Goal: Task Accomplishment & Management: Use online tool/utility

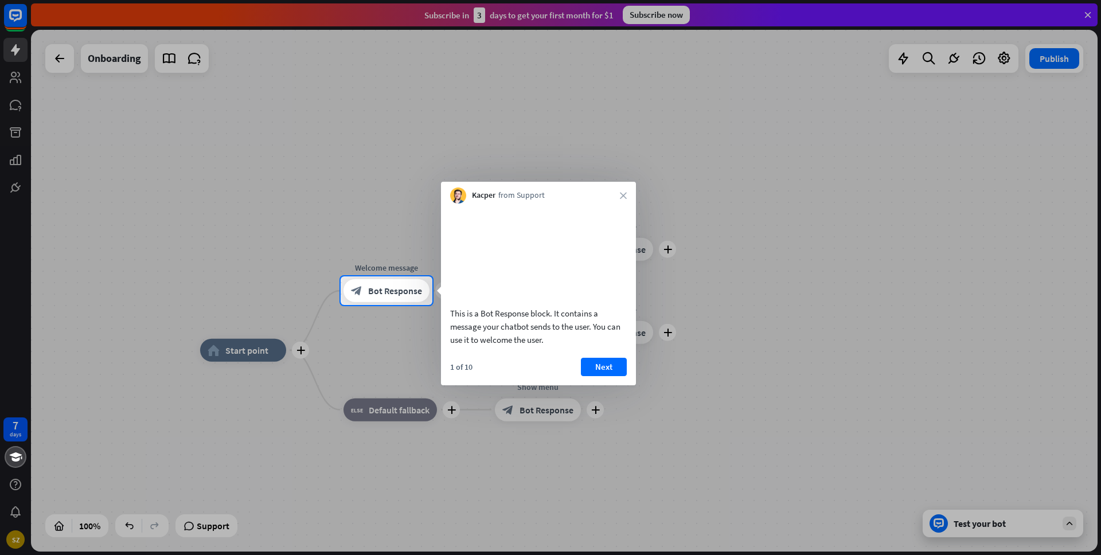
drag, startPoint x: 18, startPoint y: 13, endPoint x: 18, endPoint y: 32, distance: 18.9
click at [18, 13] on div at bounding box center [550, 138] width 1101 height 276
click at [11, 22] on div at bounding box center [550, 138] width 1101 height 276
click at [1089, 11] on div at bounding box center [550, 138] width 1101 height 276
click at [1088, 14] on div at bounding box center [550, 138] width 1101 height 276
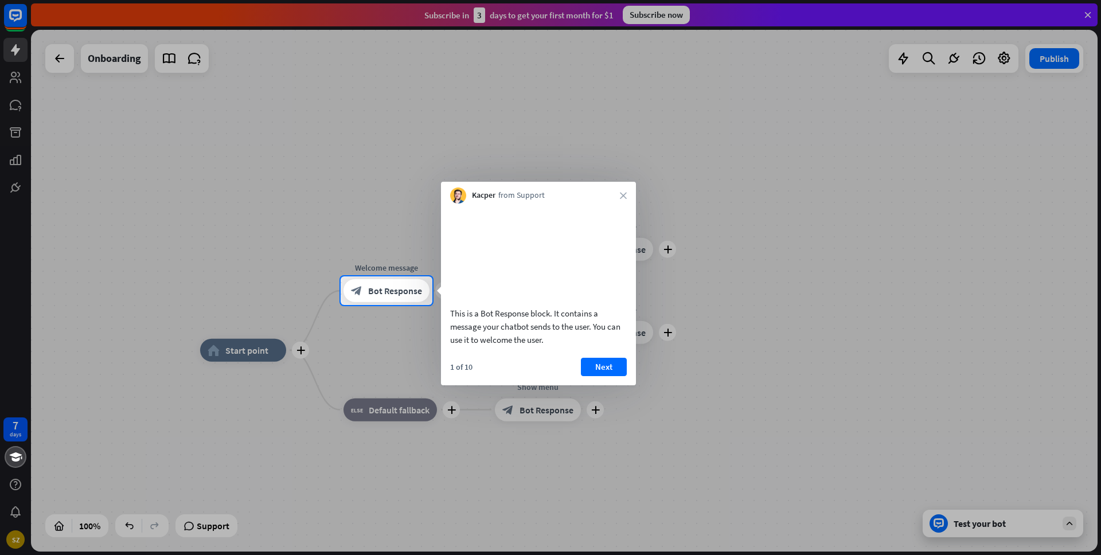
click at [989, 107] on div at bounding box center [550, 138] width 1101 height 276
click at [620, 193] on icon "close" at bounding box center [623, 195] width 7 height 7
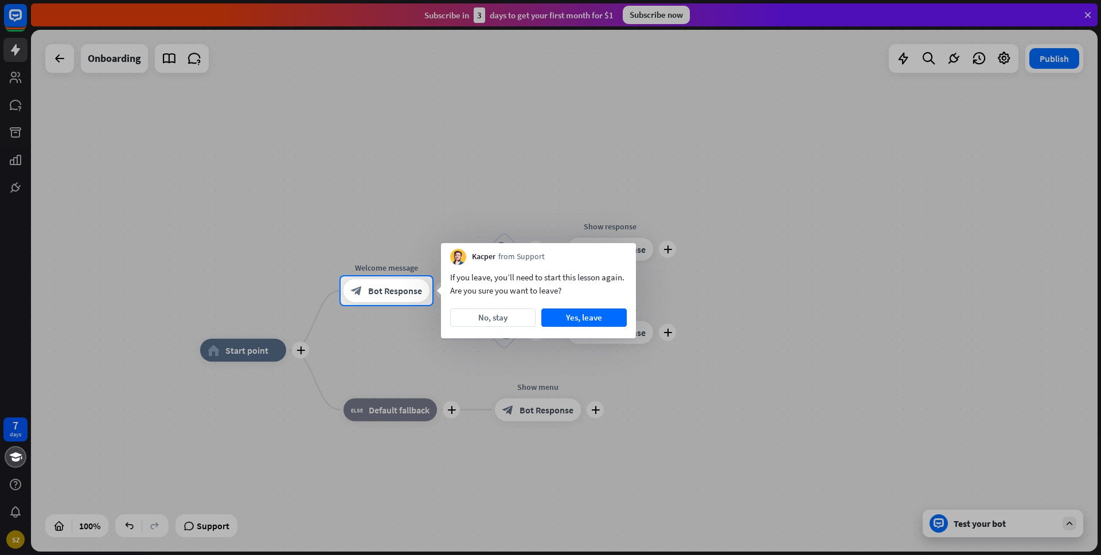
click at [339, 160] on div at bounding box center [550, 138] width 1101 height 276
drag, startPoint x: 10, startPoint y: 42, endPoint x: 24, endPoint y: 42, distance: 13.2
click at [10, 42] on div at bounding box center [550, 138] width 1101 height 276
click at [571, 319] on button "Yes, leave" at bounding box center [583, 317] width 85 height 18
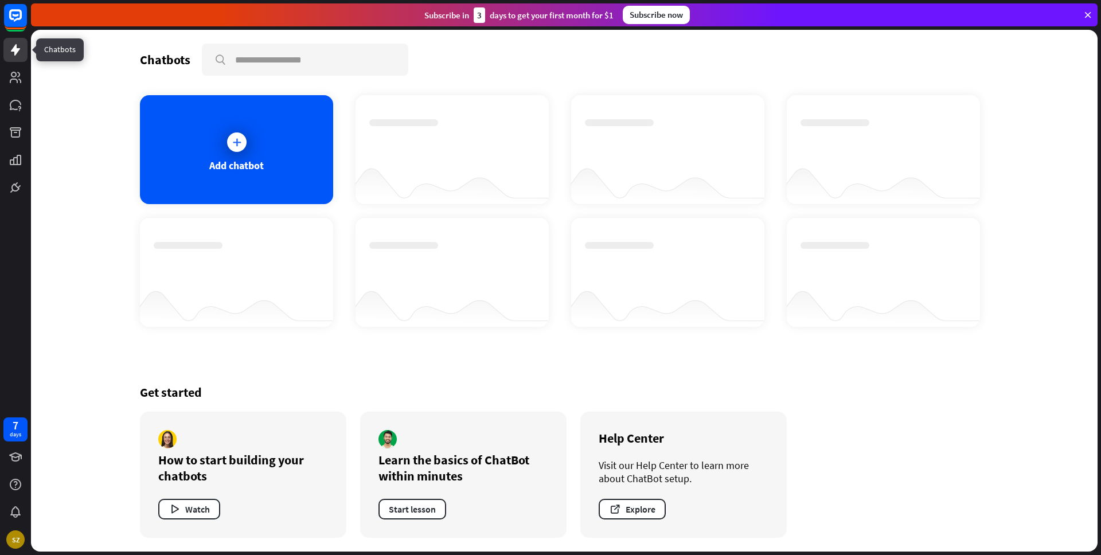
click at [14, 55] on icon at bounding box center [16, 50] width 14 height 14
click at [222, 144] on div at bounding box center [236, 142] width 29 height 29
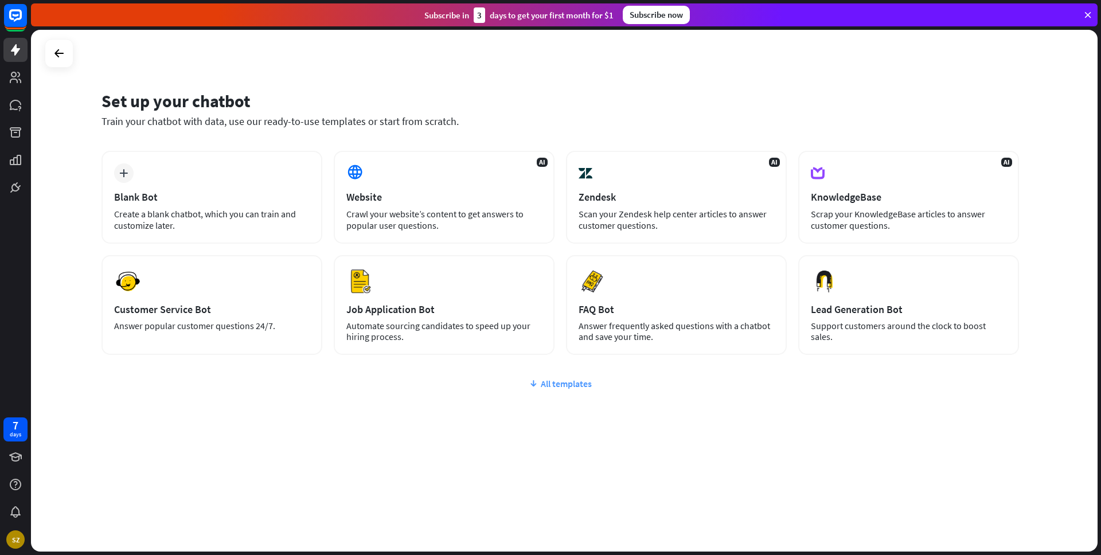
click at [561, 378] on div "All templates" at bounding box center [559, 383] width 917 height 11
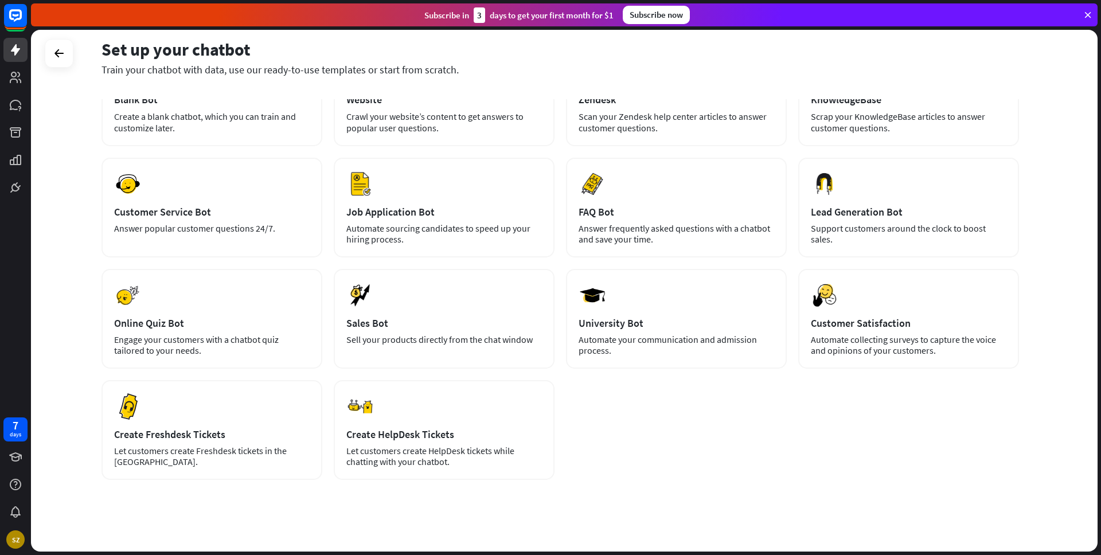
scroll to position [106, 0]
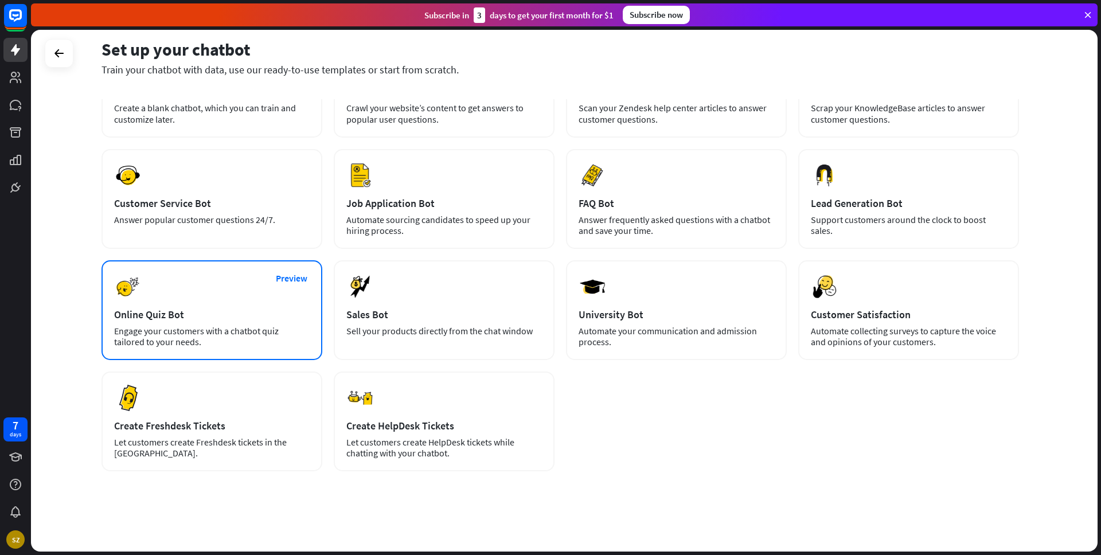
click at [238, 290] on div "Preview Online Quiz Bot Engage your customers with a chatbot quiz tailored to y…" at bounding box center [211, 310] width 221 height 100
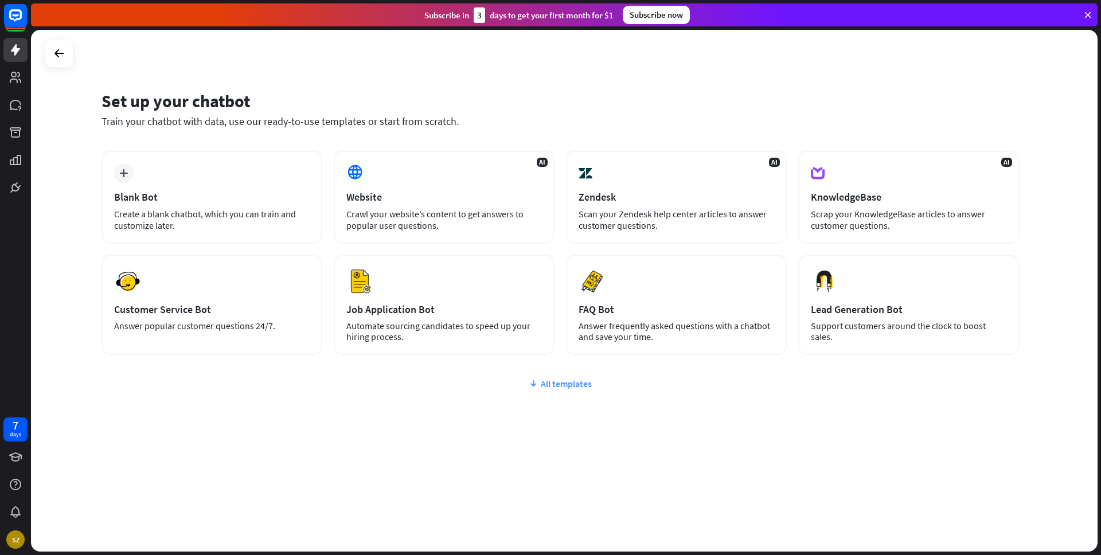
click at [588, 384] on div "All templates" at bounding box center [559, 383] width 917 height 11
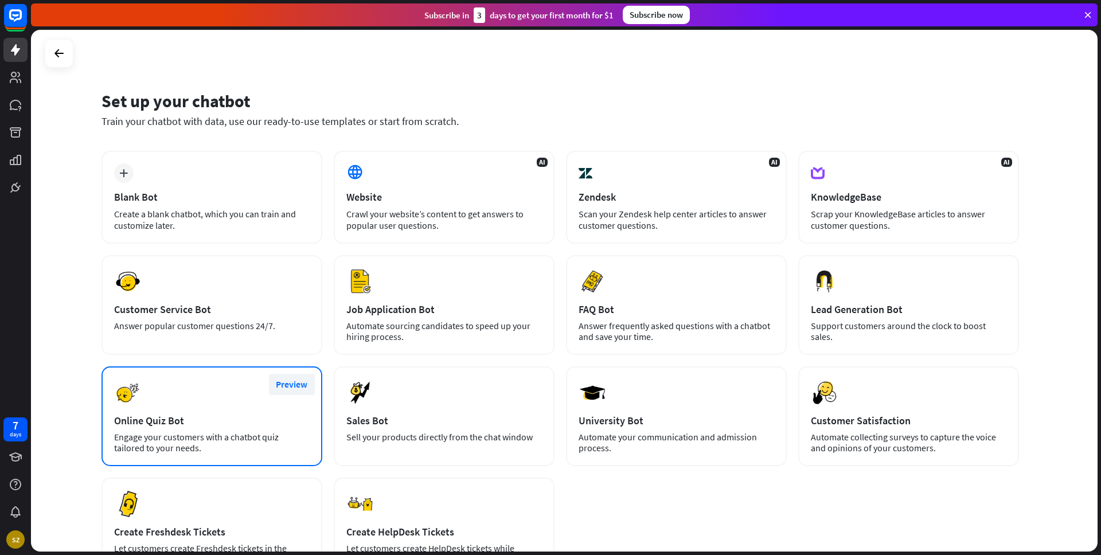
click at [298, 381] on button "Preview" at bounding box center [292, 384] width 46 height 21
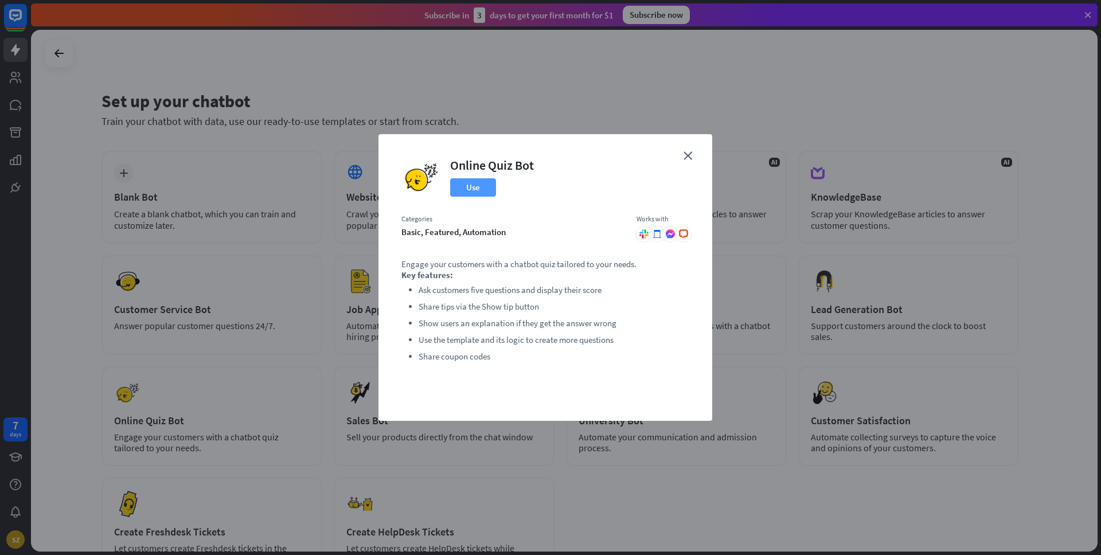
click at [476, 187] on button "Use" at bounding box center [473, 187] width 46 height 18
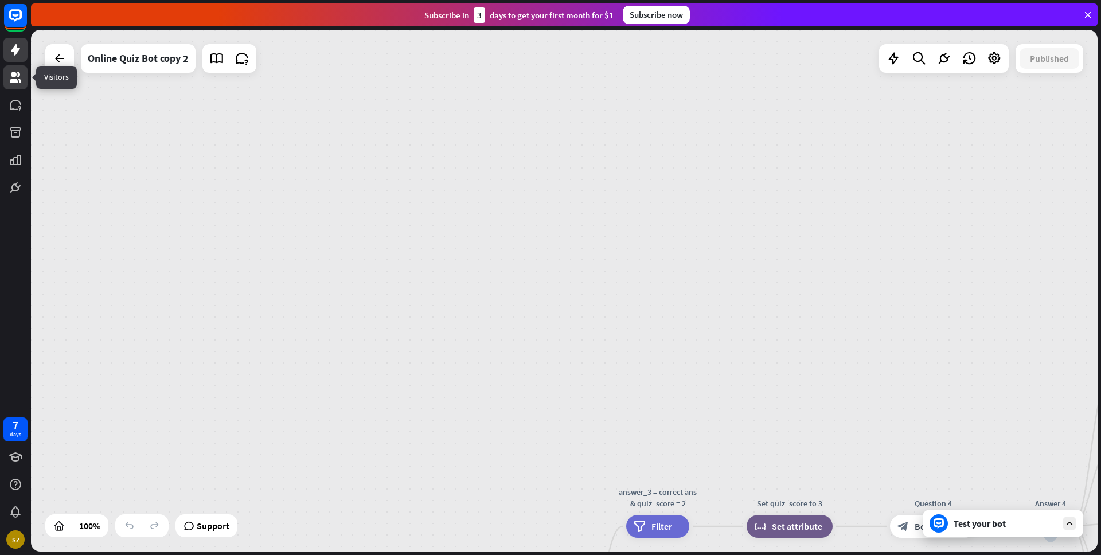
click at [16, 81] on icon at bounding box center [15, 77] width 11 height 11
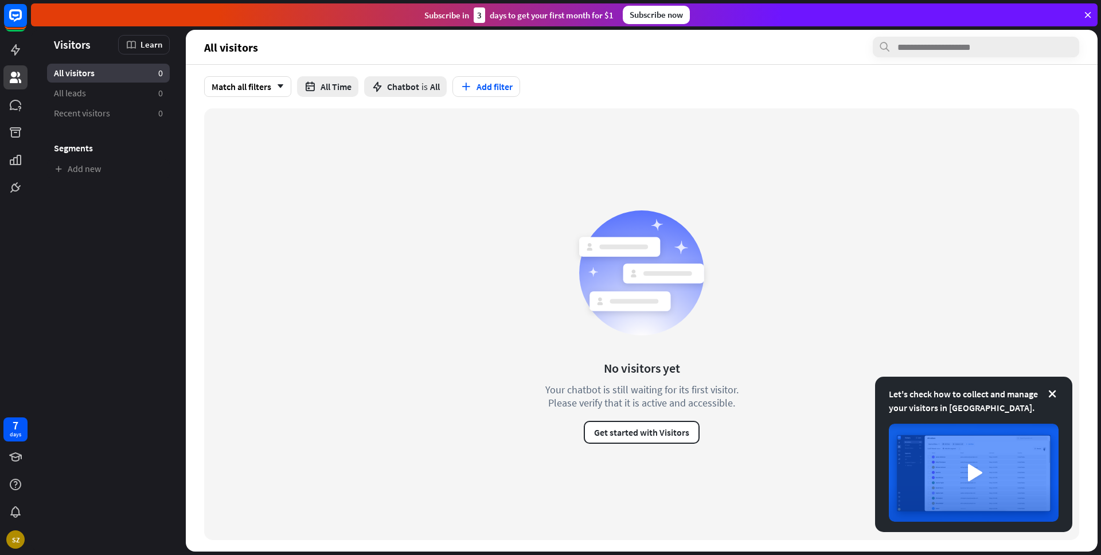
click at [1088, 15] on icon at bounding box center [1088, 15] width 10 height 10
